Goal: Information Seeking & Learning: Learn about a topic

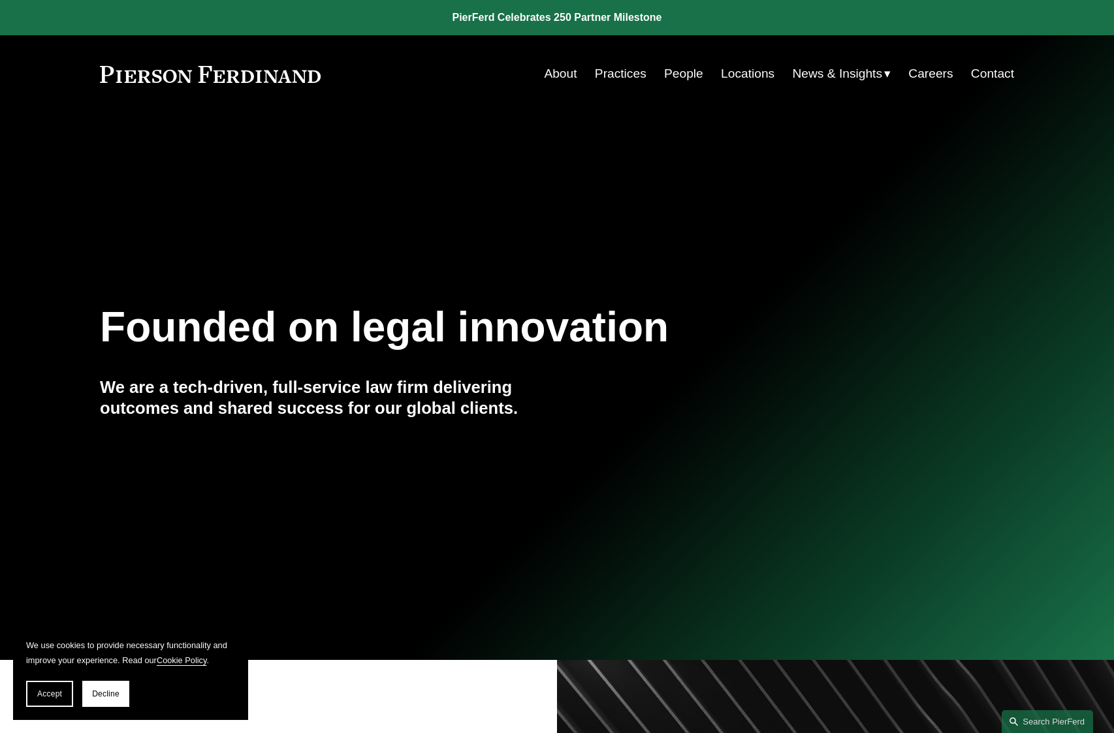
click at [678, 71] on link "People" at bounding box center [683, 73] width 39 height 25
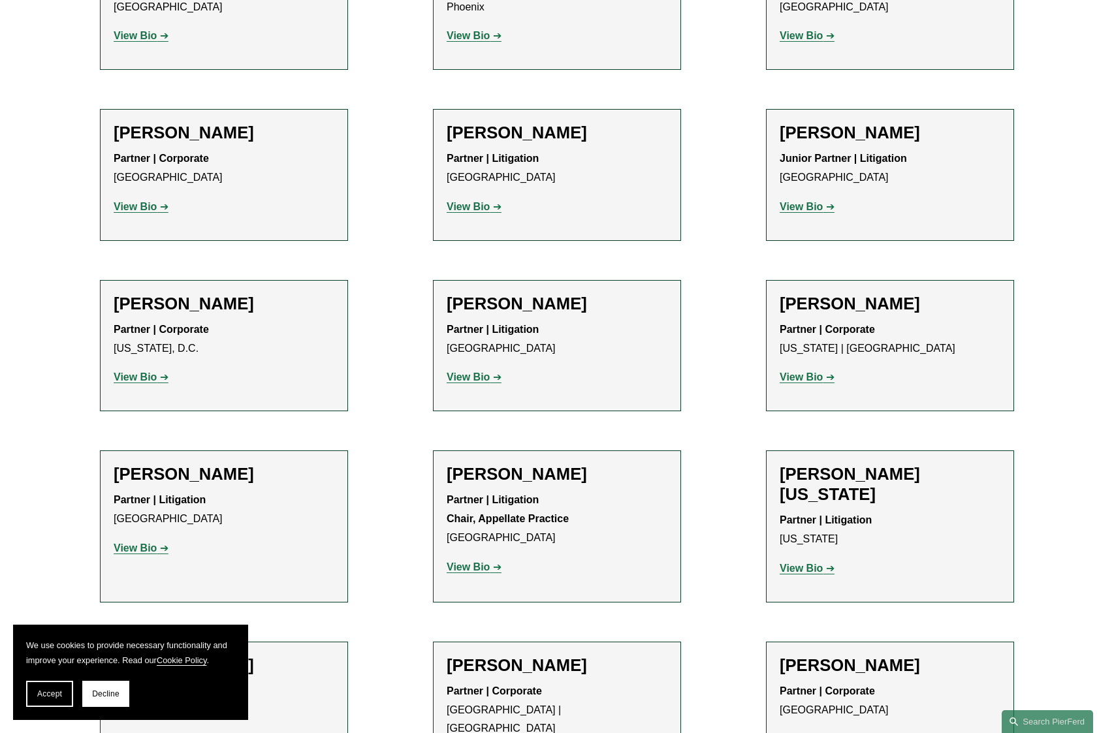
scroll to position [15769, 0]
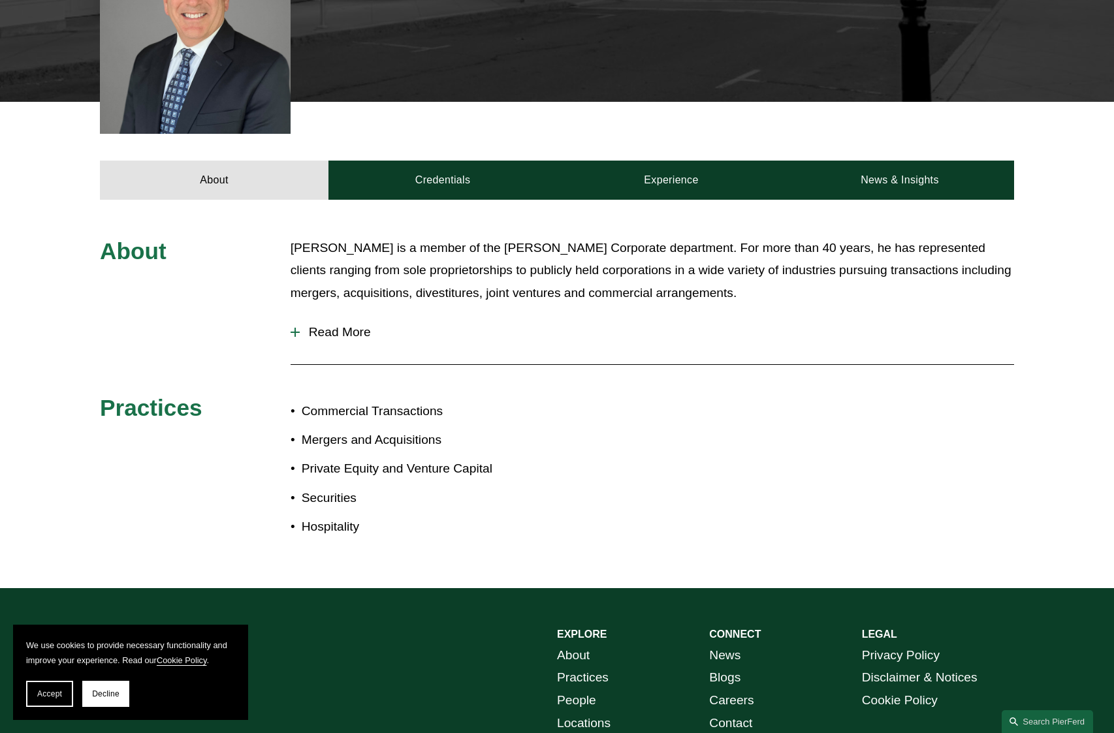
scroll to position [439, 0]
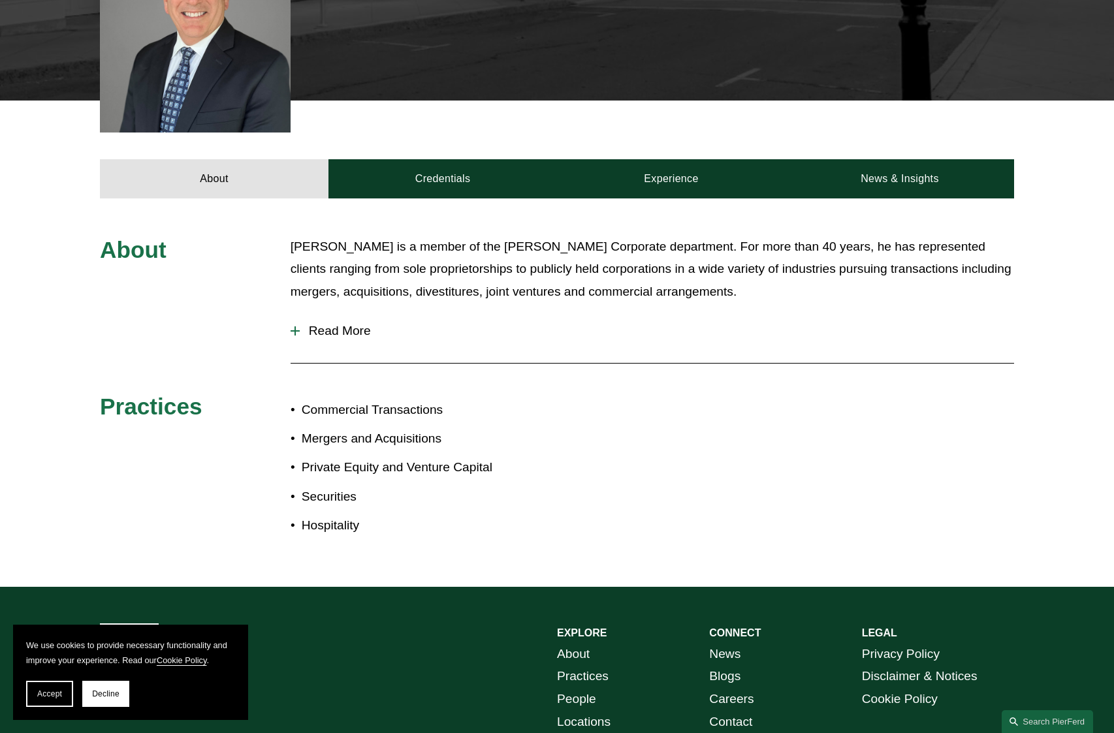
click at [347, 324] on span "Read More" at bounding box center [657, 331] width 714 height 14
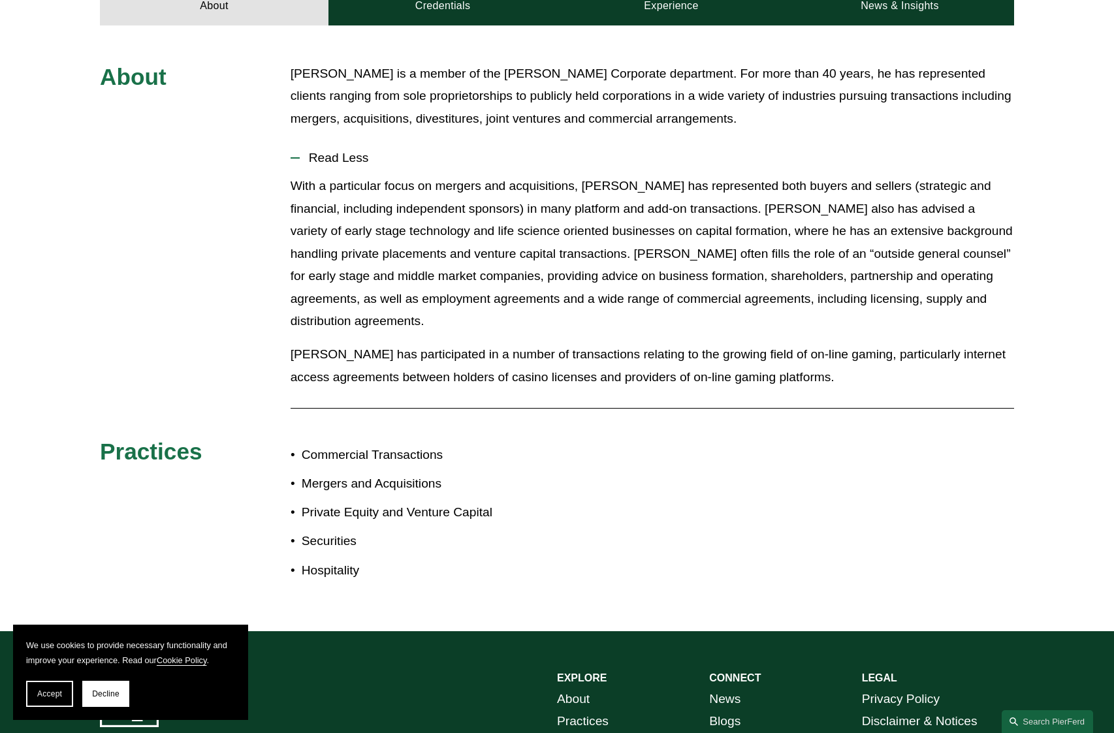
scroll to position [392, 0]
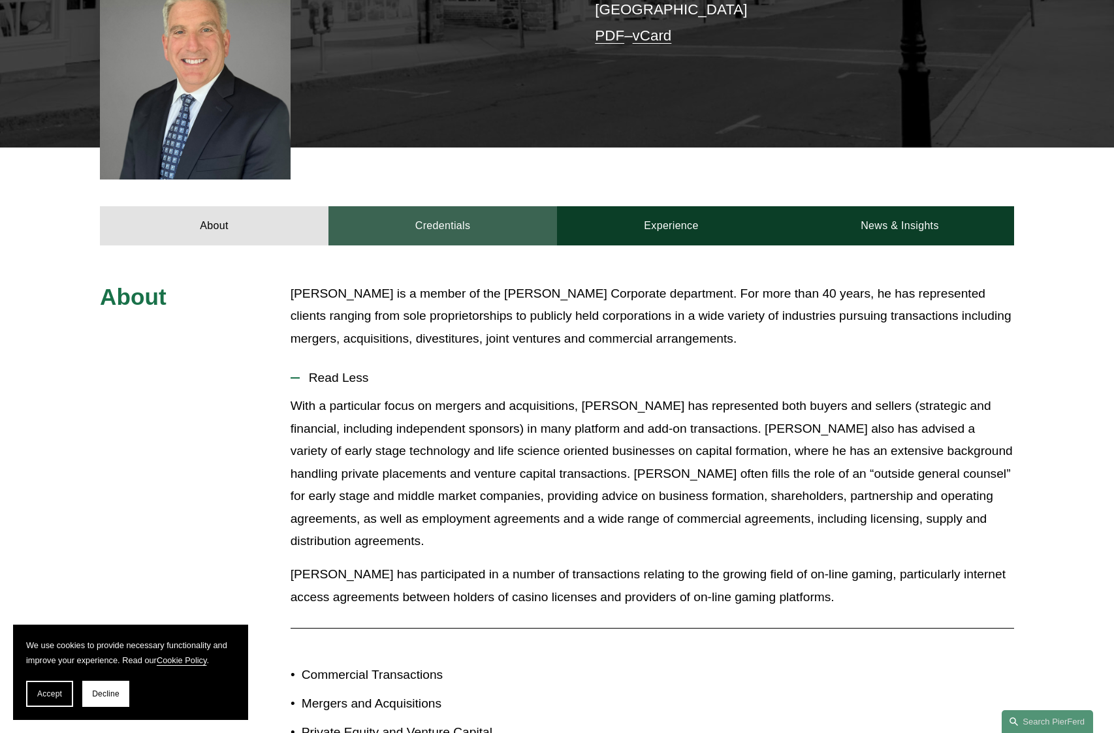
click at [439, 210] on link "Credentials" at bounding box center [442, 225] width 229 height 39
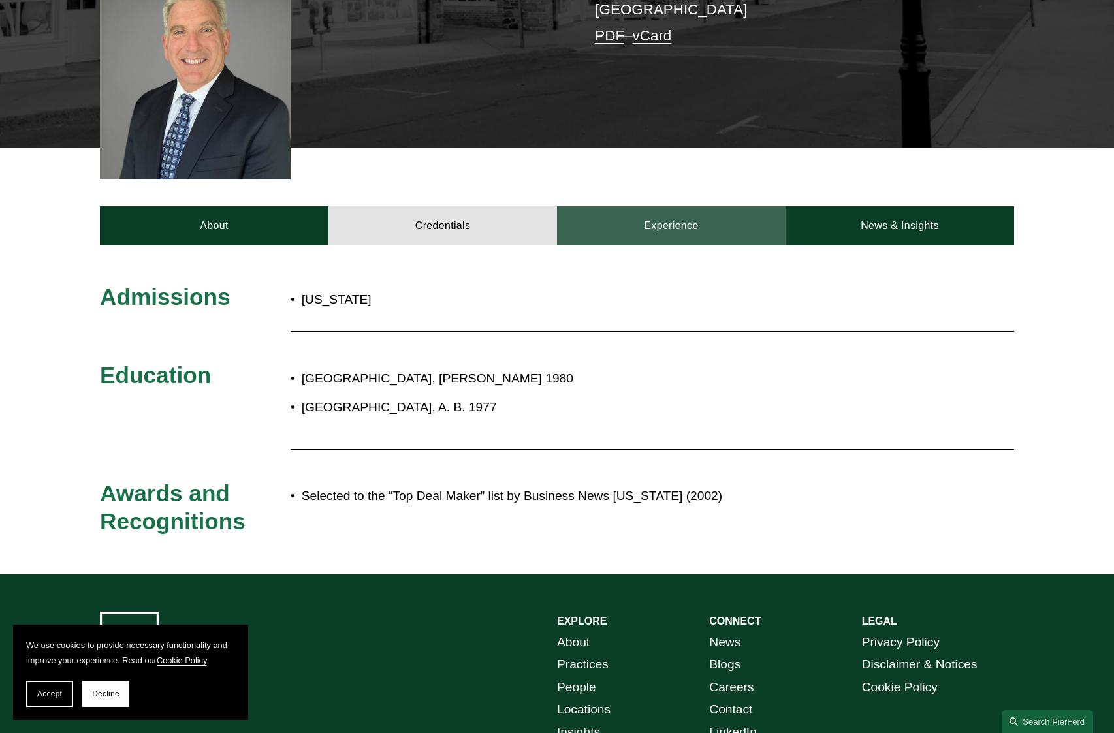
click at [695, 206] on link "Experience" at bounding box center [671, 225] width 229 height 39
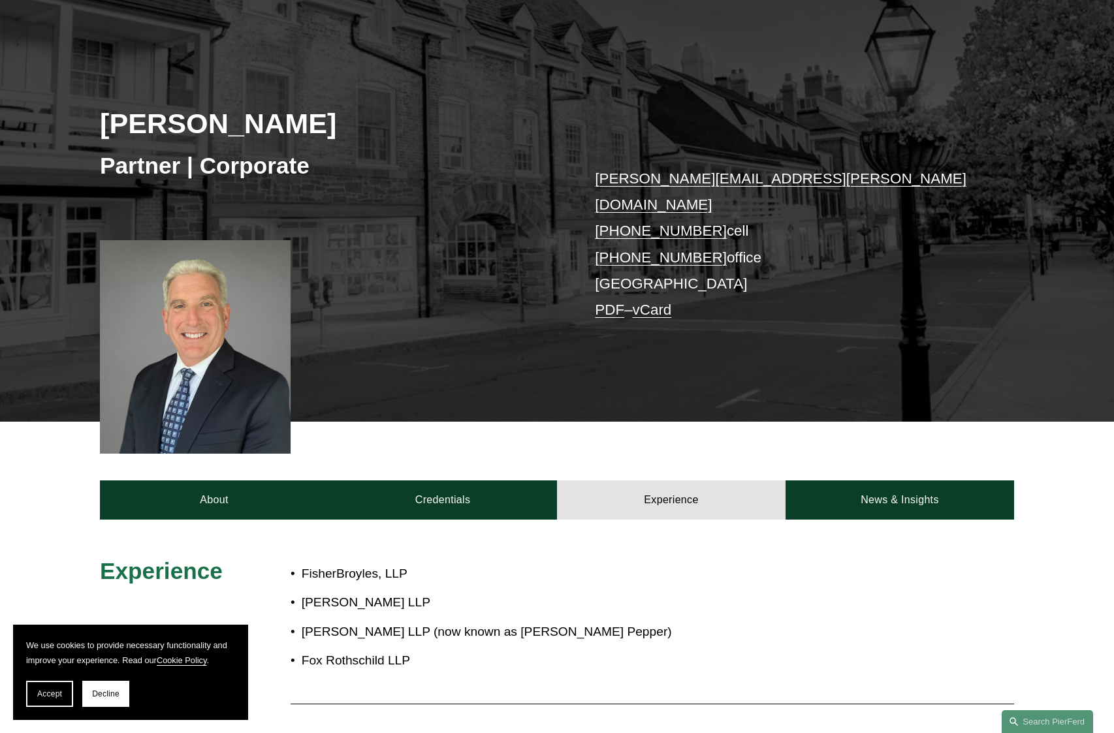
scroll to position [93, 0]
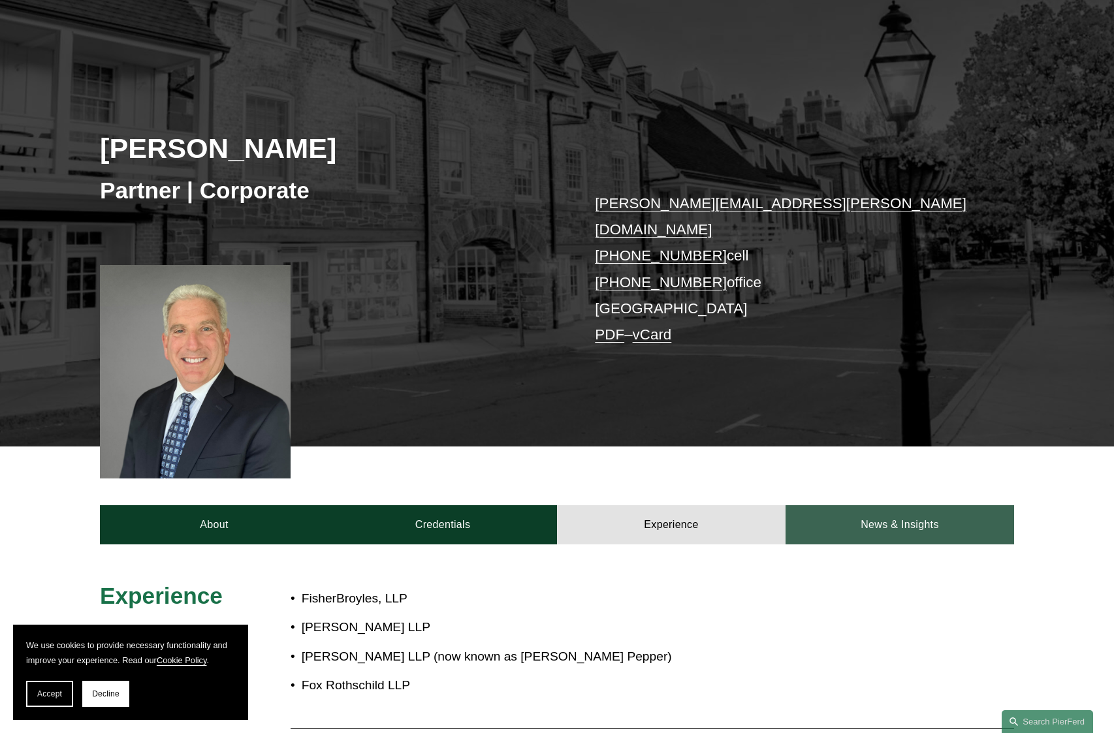
click at [900, 505] on link "News & Insights" at bounding box center [900, 524] width 229 height 39
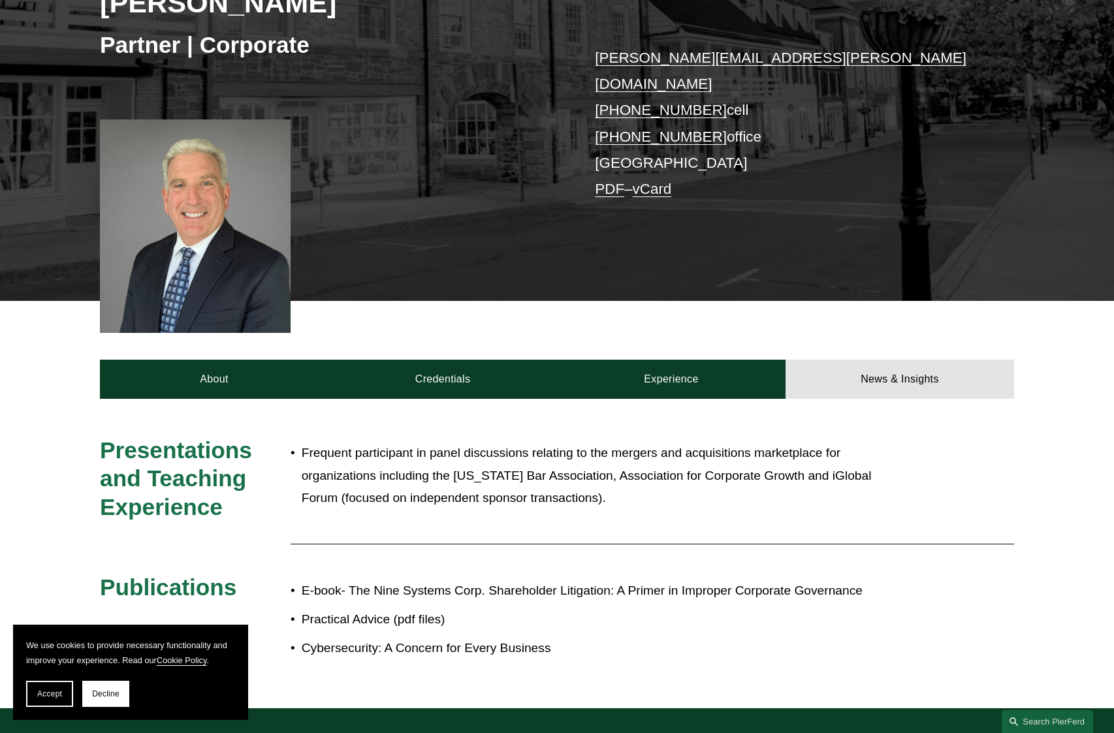
scroll to position [280, 0]
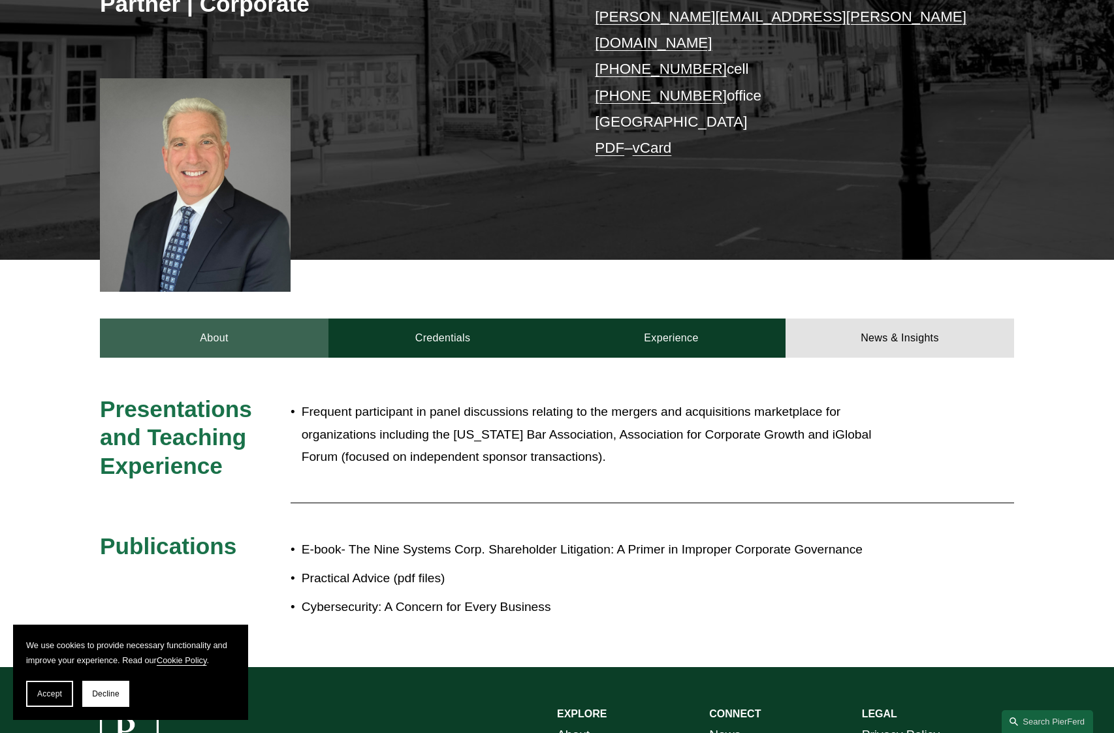
drag, startPoint x: 226, startPoint y: 314, endPoint x: 236, endPoint y: 312, distance: 10.0
click at [227, 319] on link "About" at bounding box center [214, 338] width 229 height 39
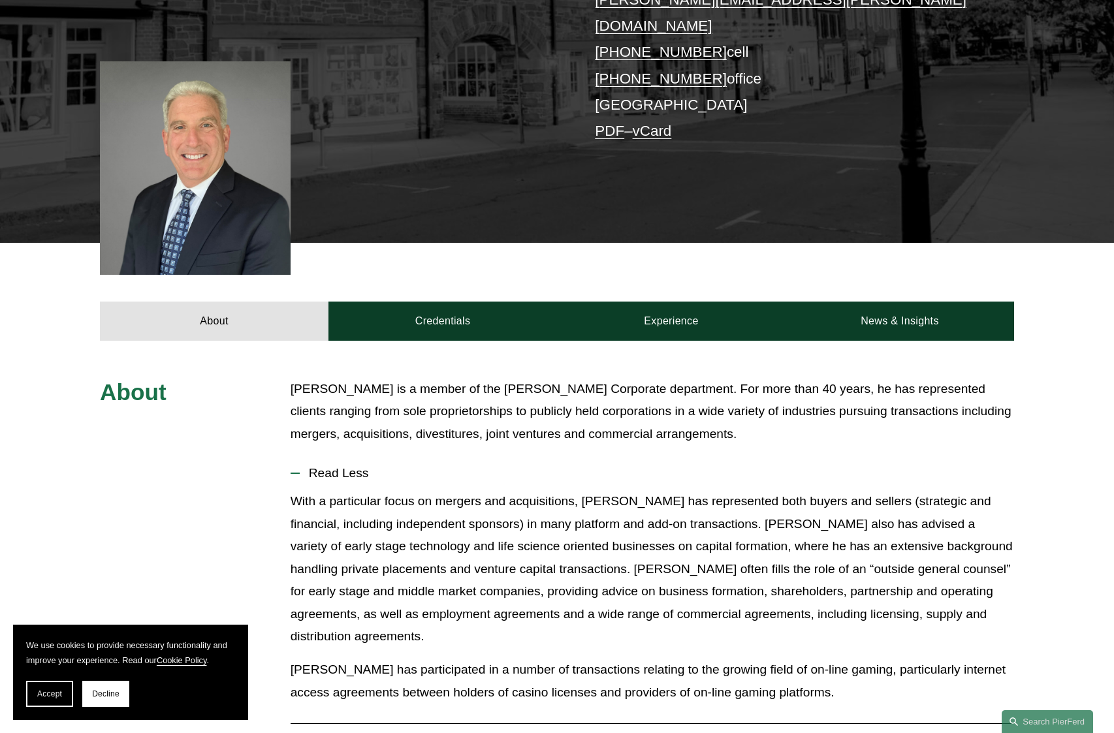
scroll to position [309, 0]
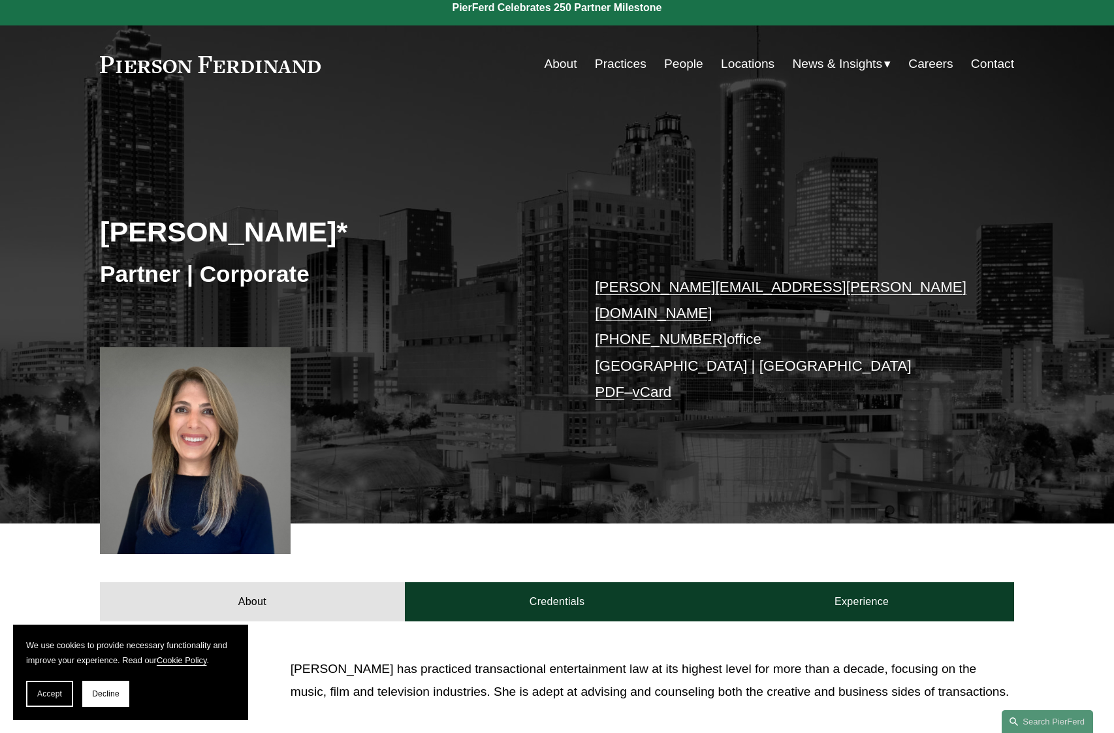
scroll to position [17, 0]
